Goal: Information Seeking & Learning: Learn about a topic

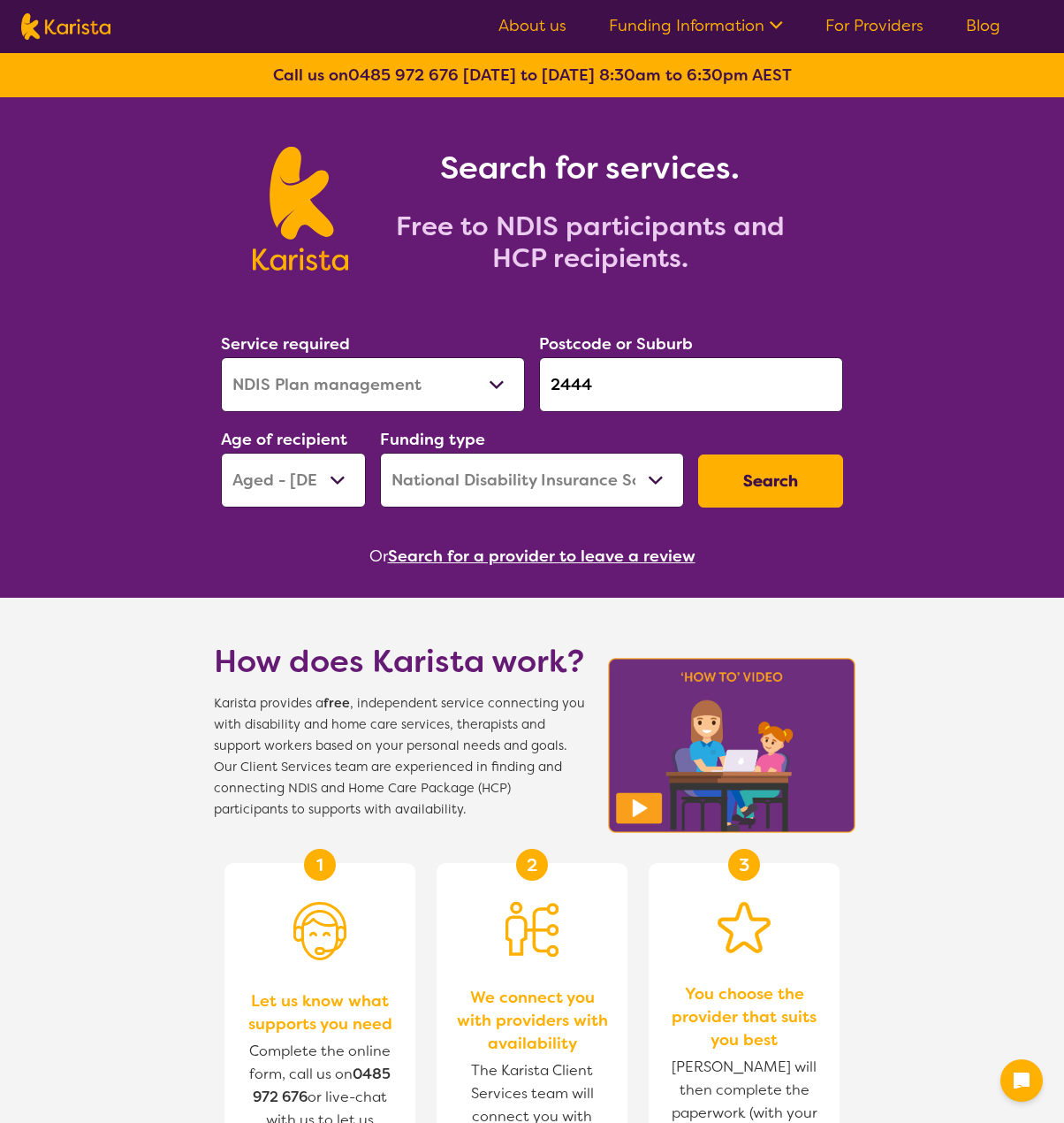
select select "NDIS Plan management"
select select "AG"
select select "NDIS"
click at [806, 472] on button "Search" at bounding box center [771, 481] width 145 height 53
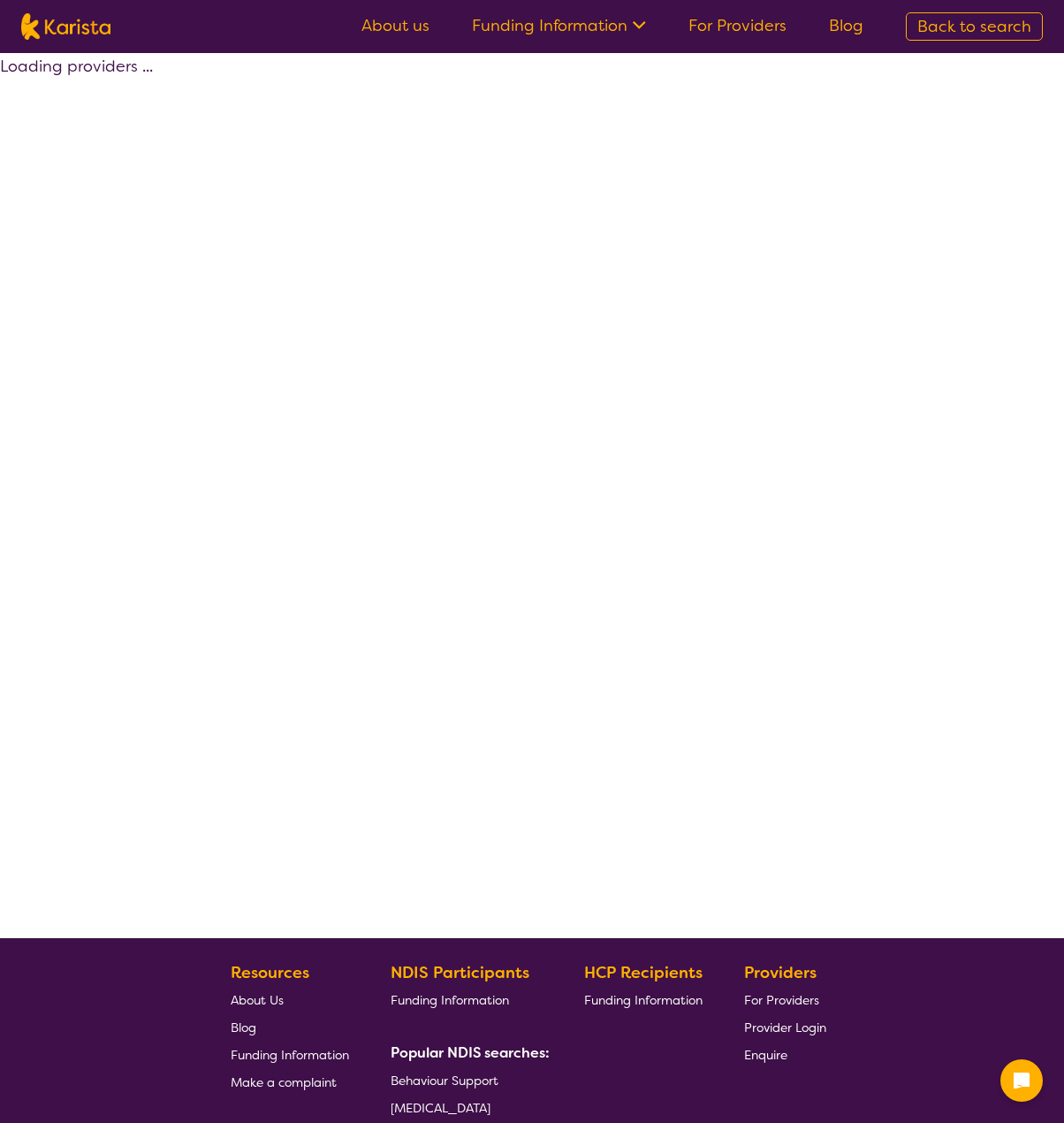
select select "by_score"
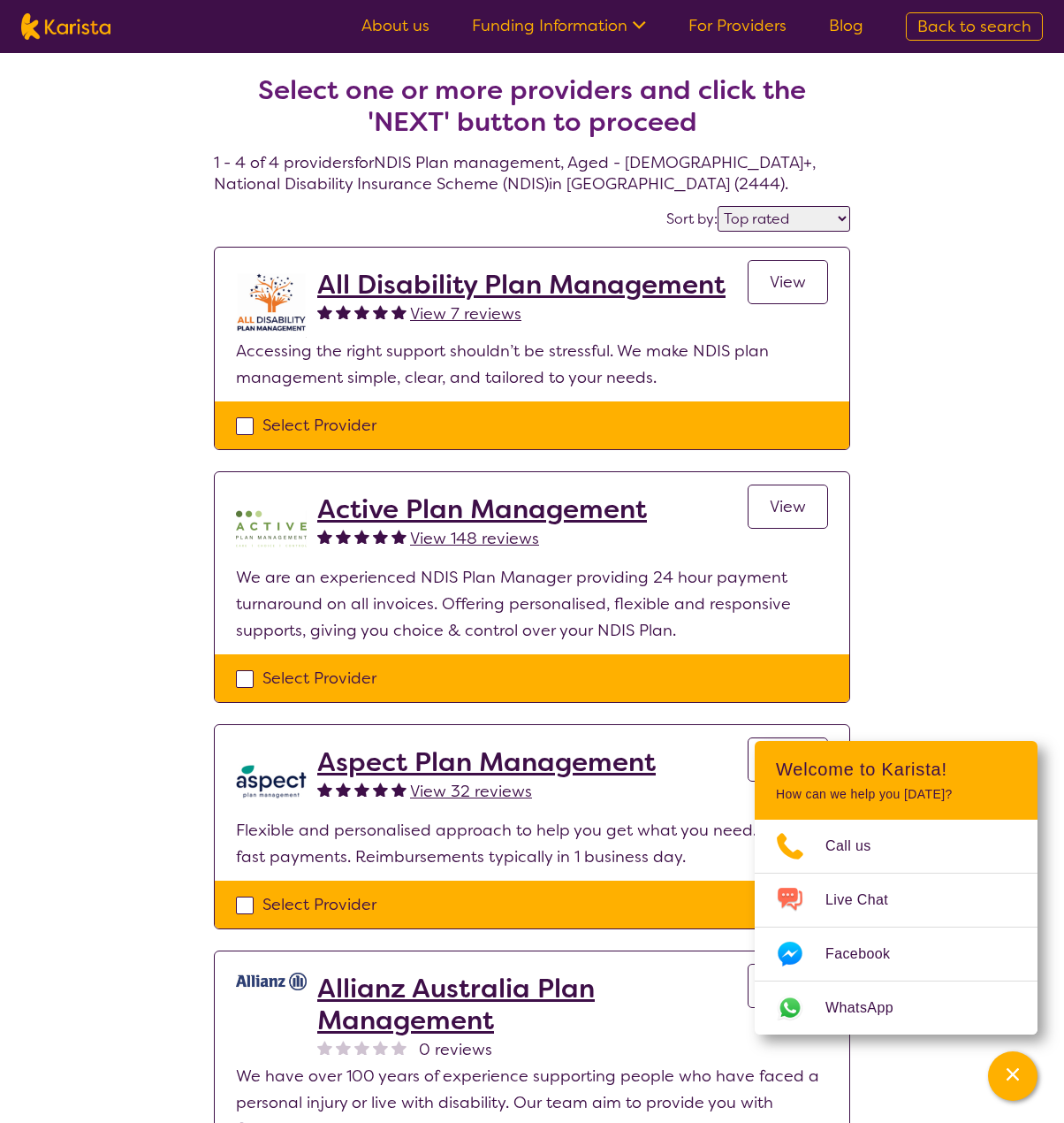
click at [758, 282] on link "View" at bounding box center [788, 282] width 80 height 45
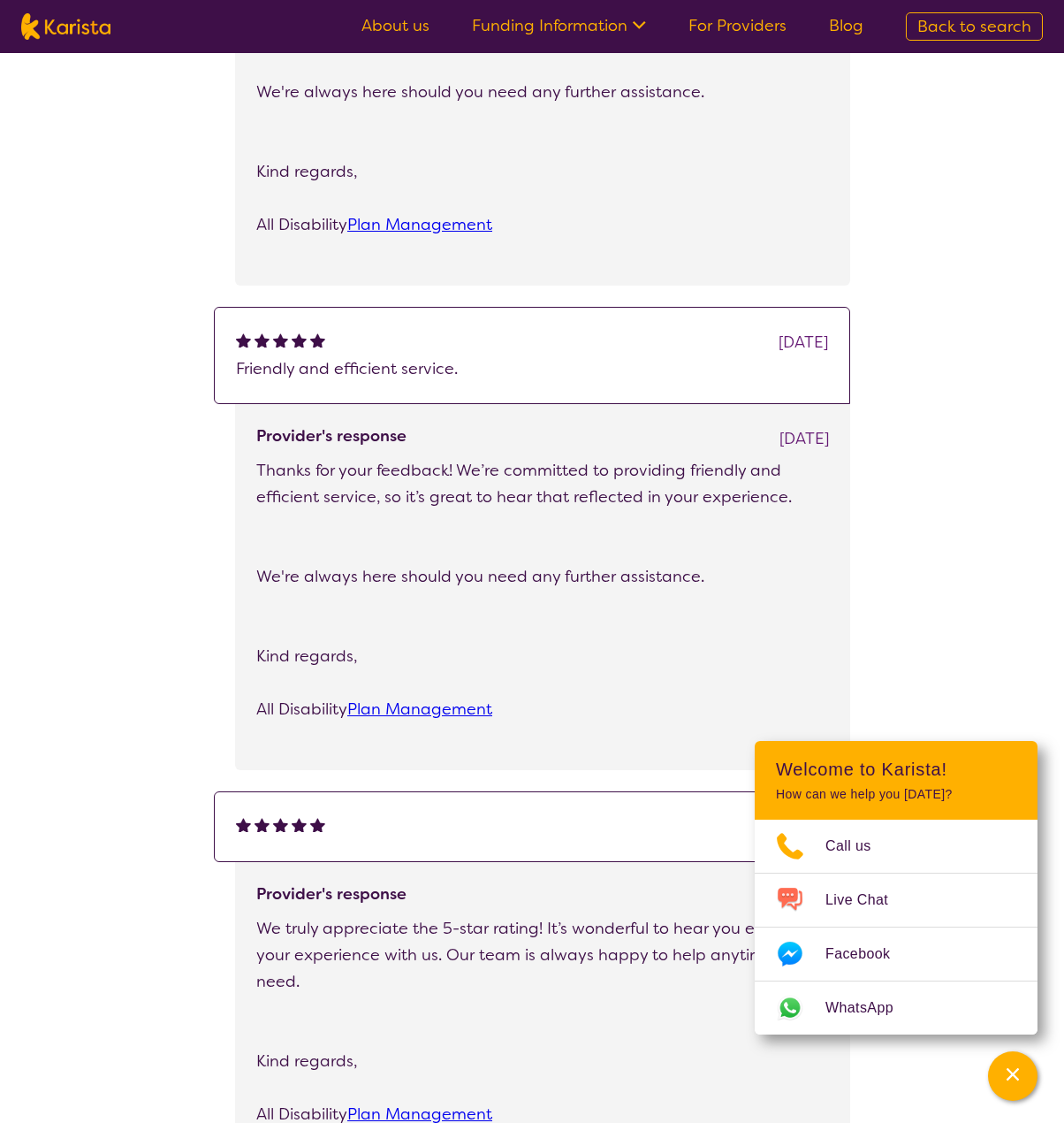
scroll to position [1503, 0]
